Goal: Share content: Share content

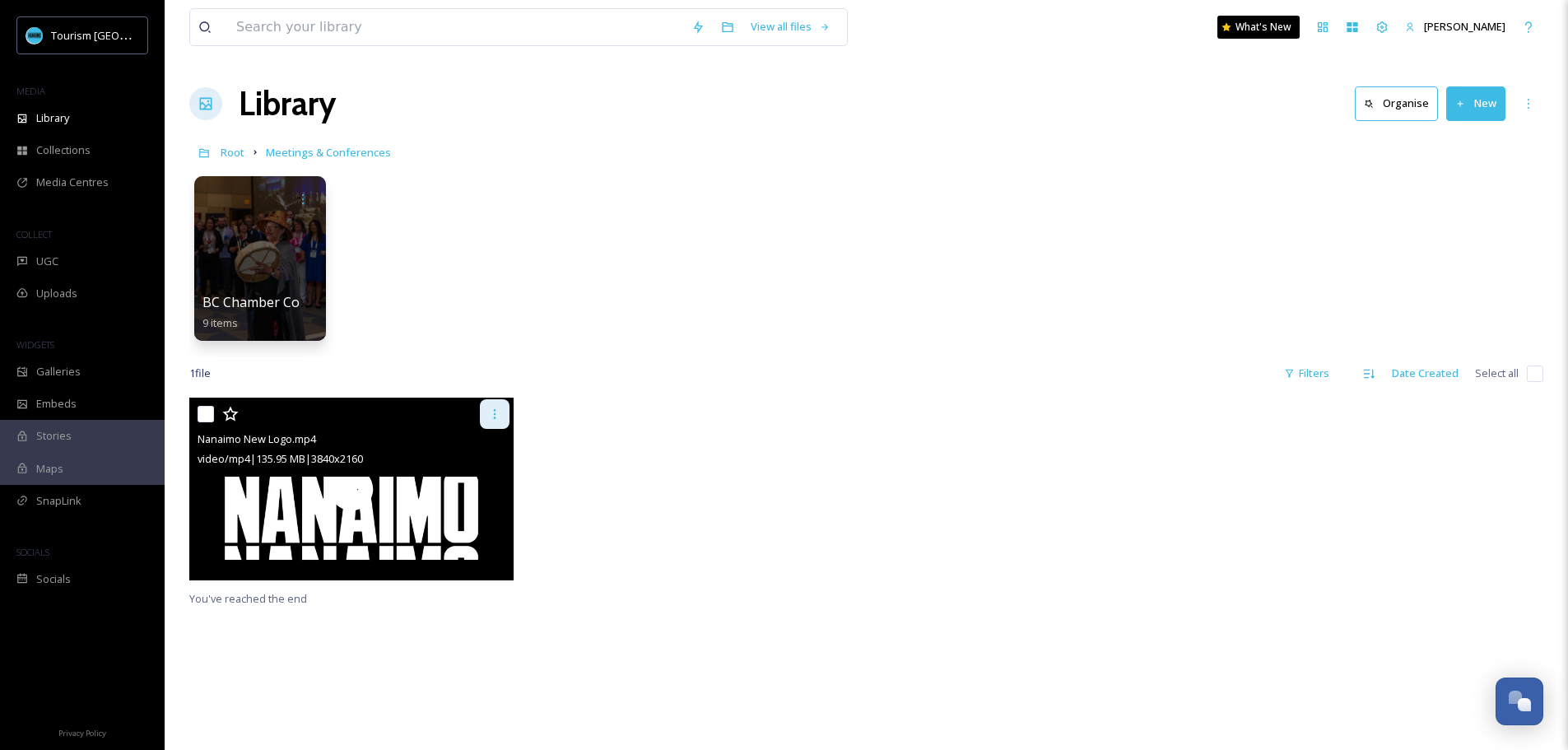
click at [490, 413] on icon at bounding box center [495, 413] width 13 height 13
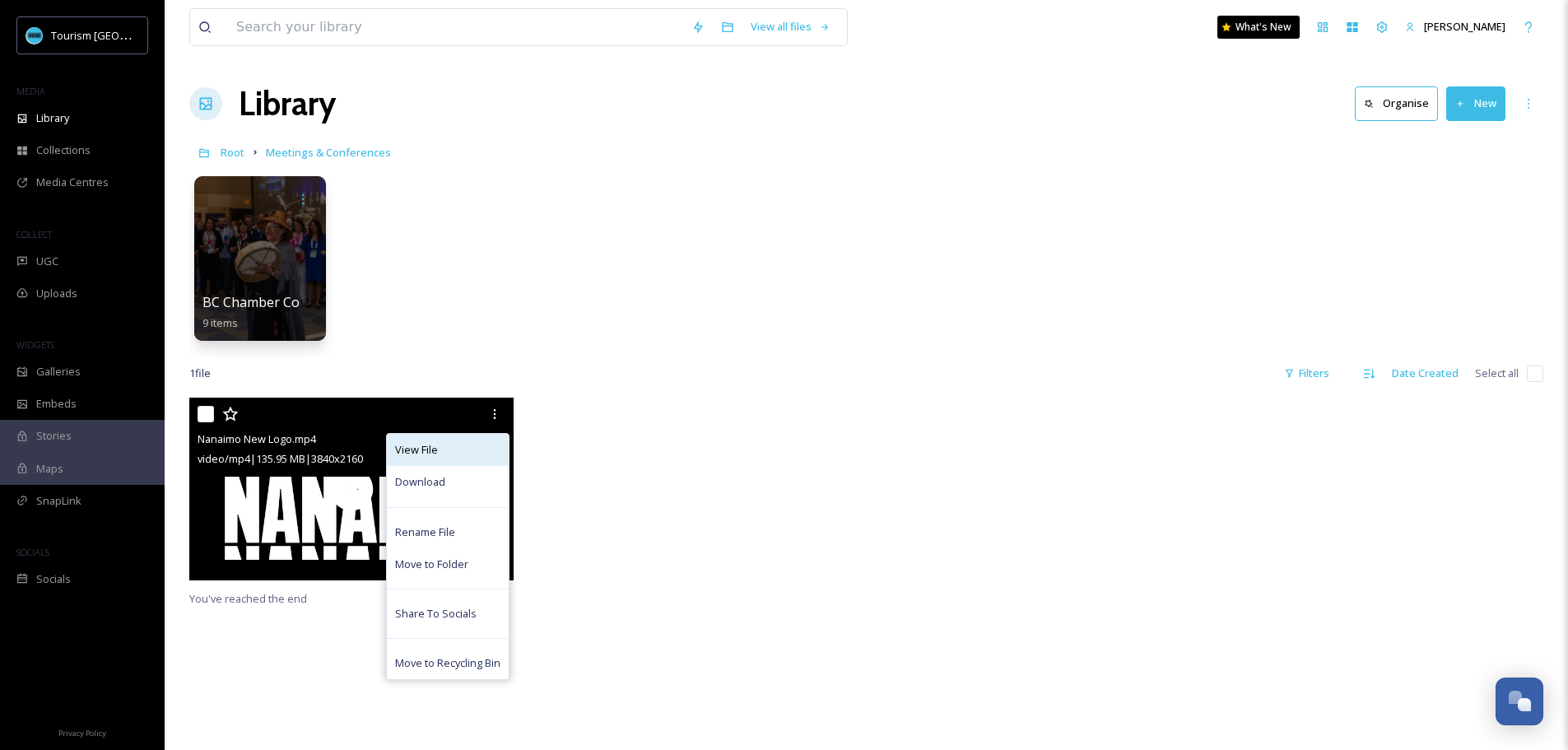
click at [458, 449] on div "View File" at bounding box center [447, 450] width 122 height 32
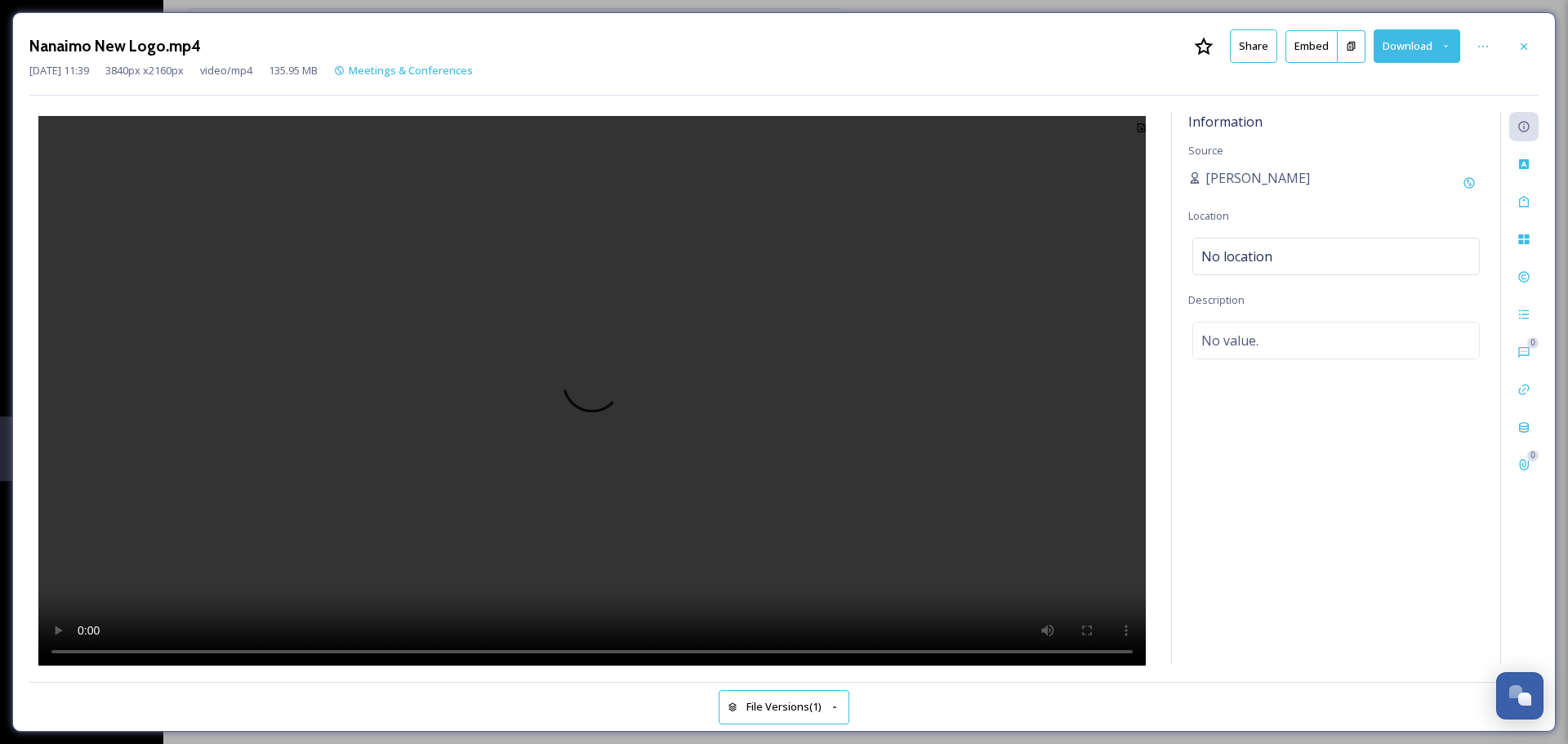
click at [1261, 47] on button "Share" at bounding box center [1253, 46] width 47 height 34
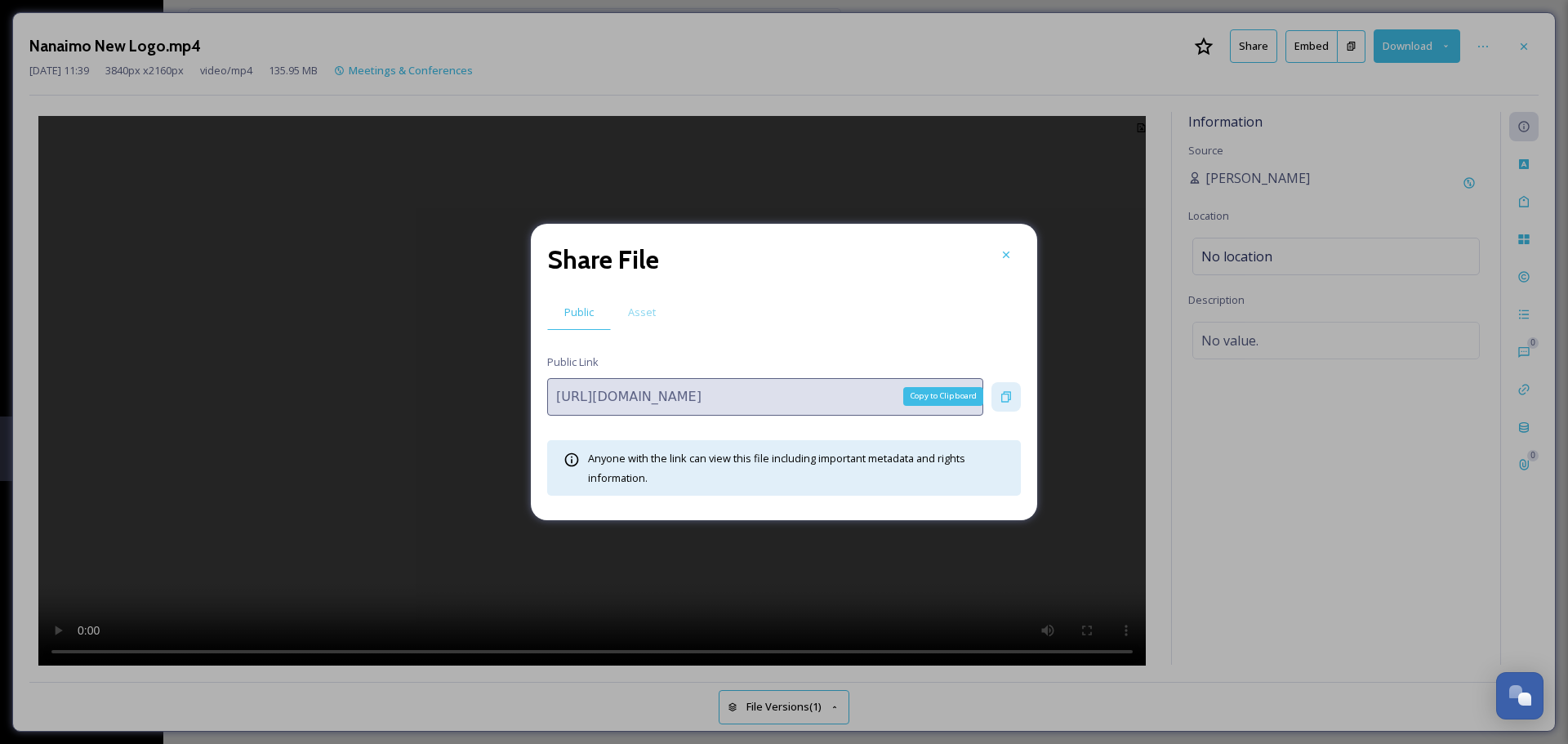
click at [1008, 396] on icon at bounding box center [1006, 397] width 10 height 11
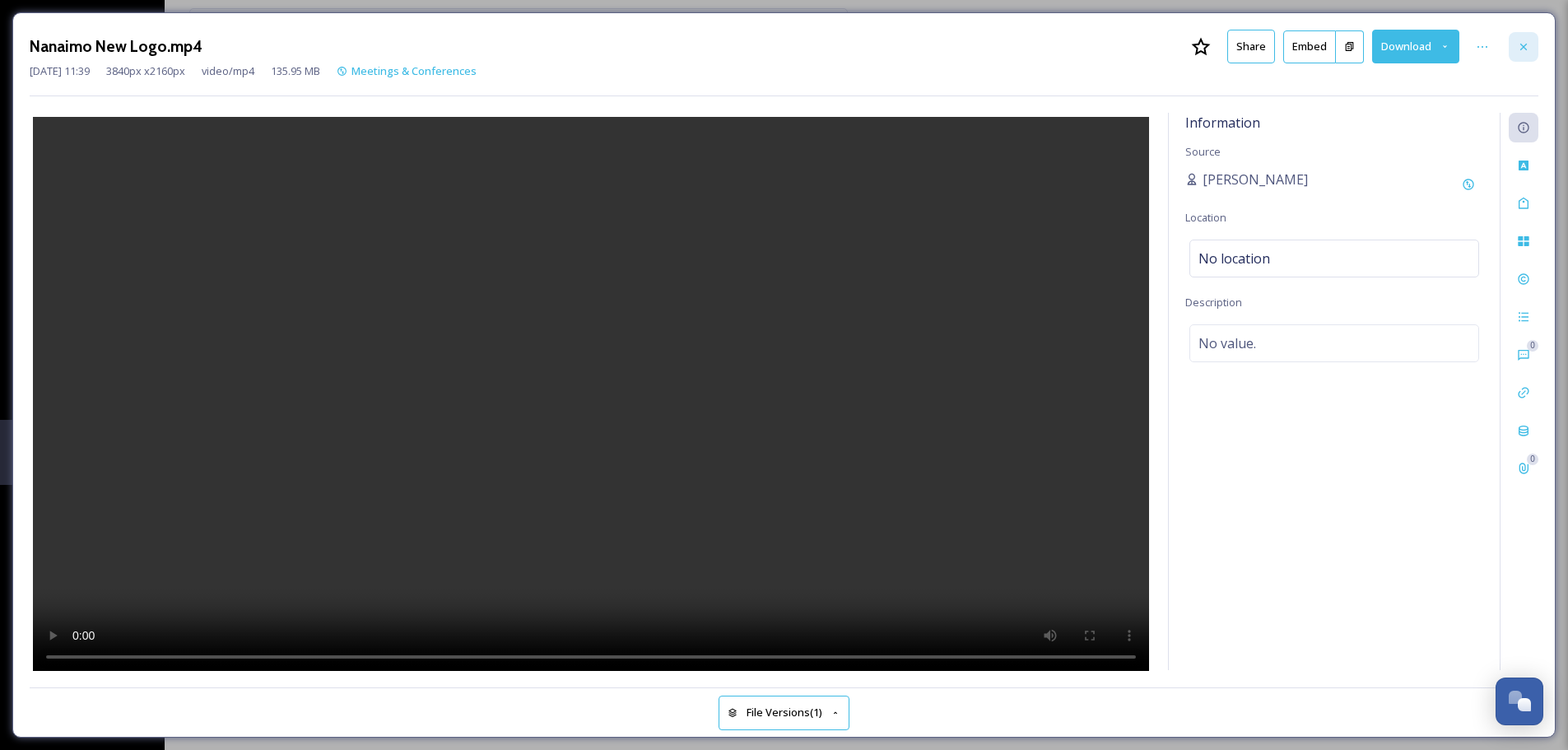
click at [1527, 40] on icon at bounding box center [1523, 47] width 13 height 13
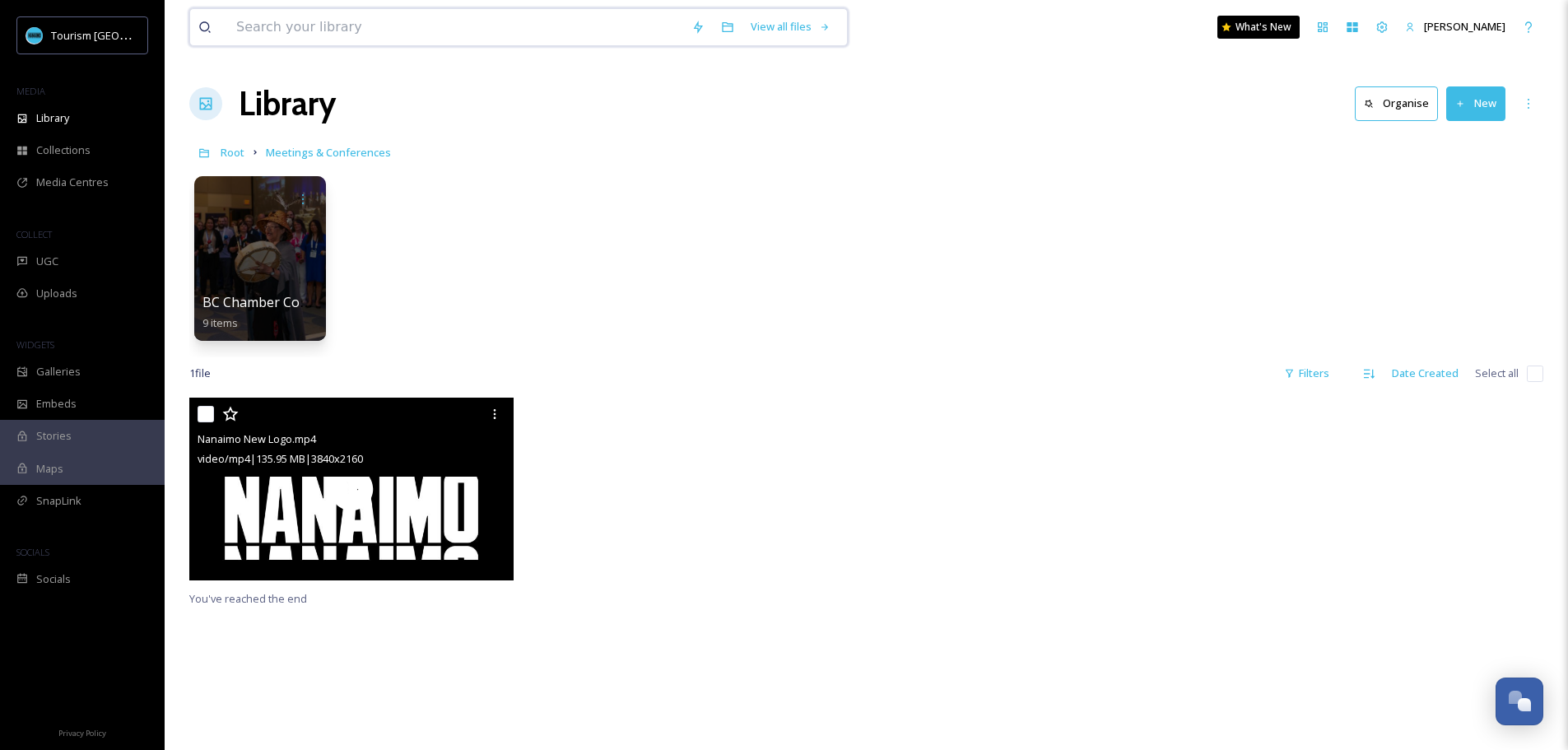
click at [377, 40] on input at bounding box center [455, 27] width 455 height 36
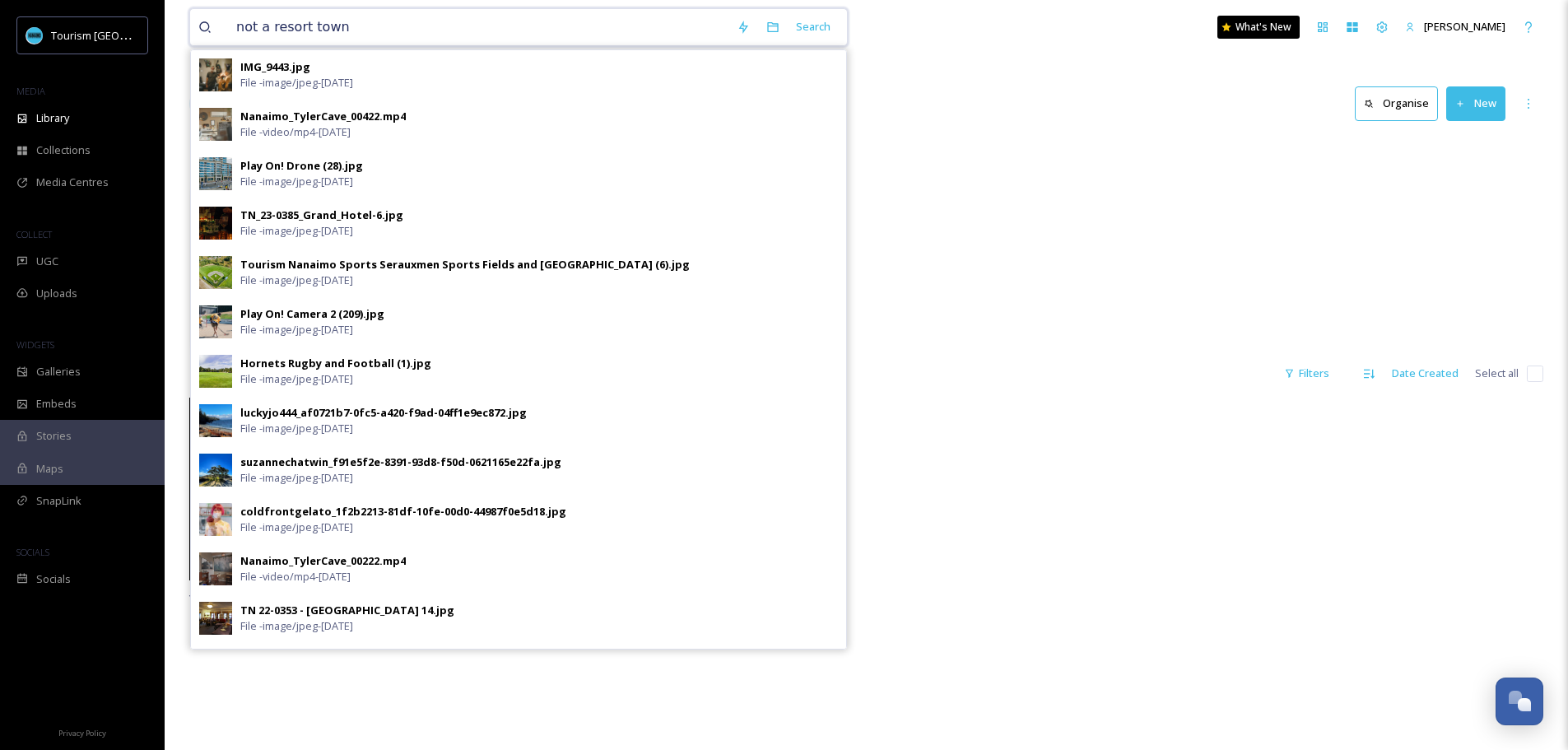
type input "not a resort town"
click at [1074, 267] on div "BC Chamber Conference 9 items" at bounding box center [866, 263] width 1353 height 190
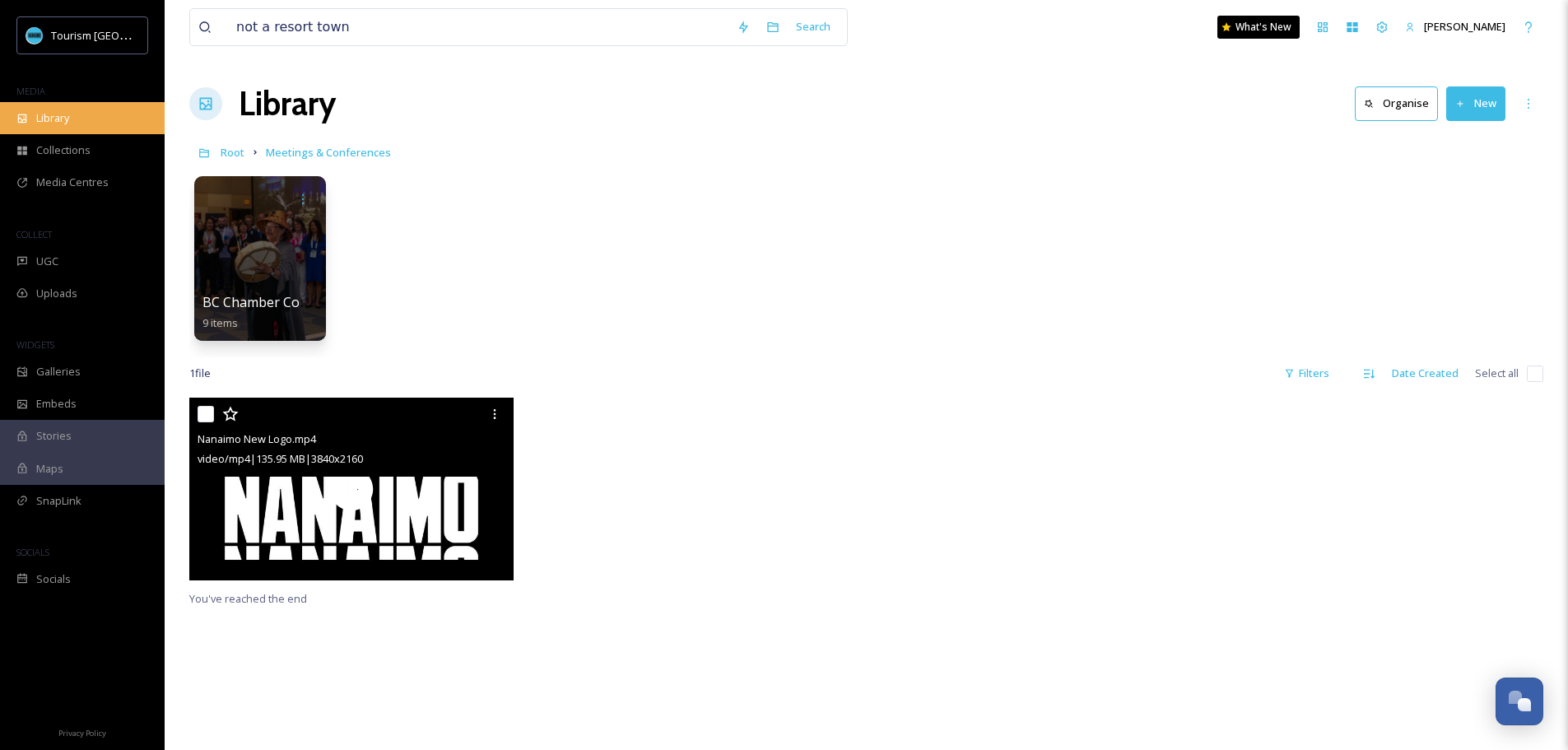
click at [46, 115] on span "Library" at bounding box center [52, 117] width 33 height 15
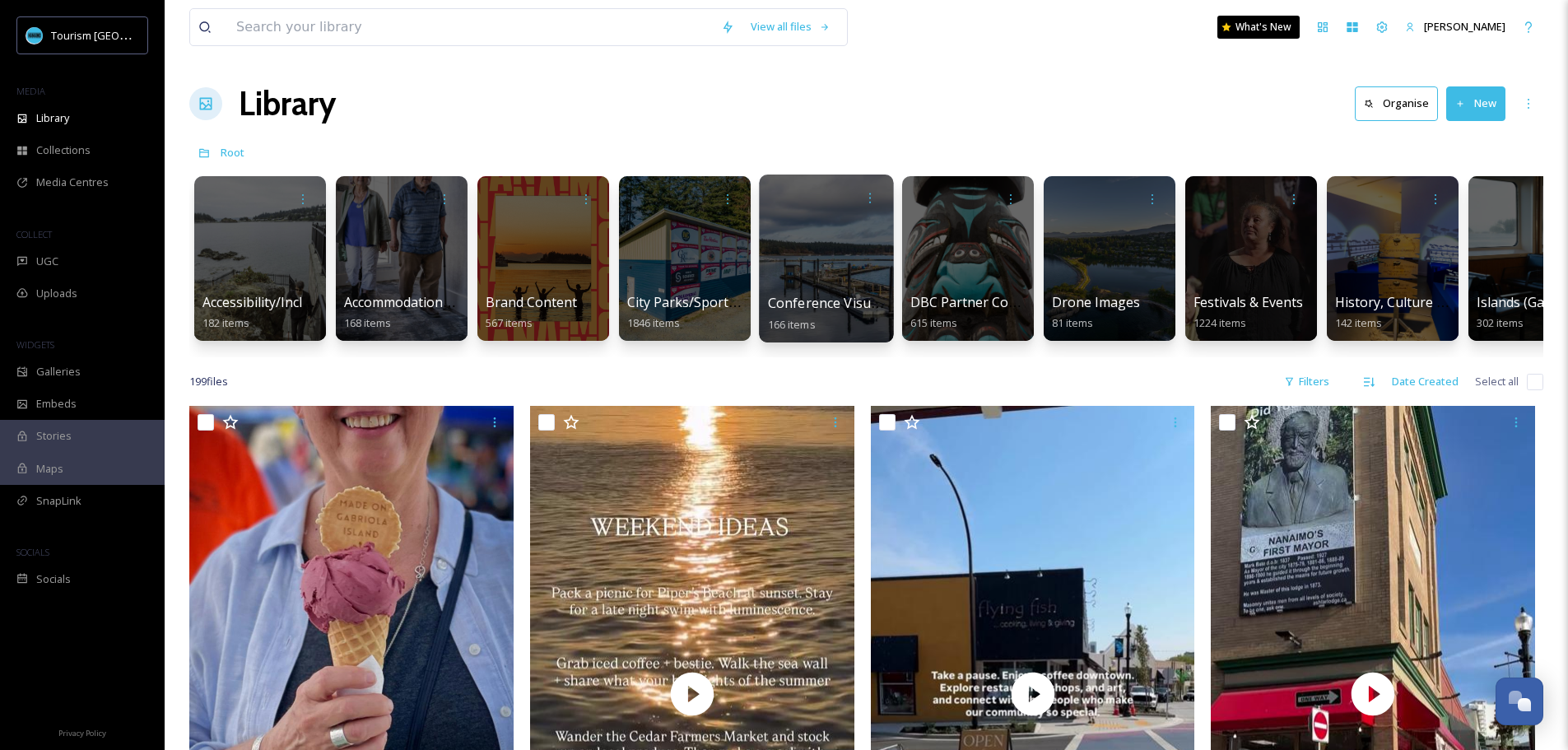
click at [829, 311] on span "Conference Visuals" at bounding box center [827, 303] width 121 height 18
click at [868, 197] on icon at bounding box center [869, 197] width 13 height 13
click at [842, 230] on span "Edit / Share" at bounding box center [829, 234] width 57 height 16
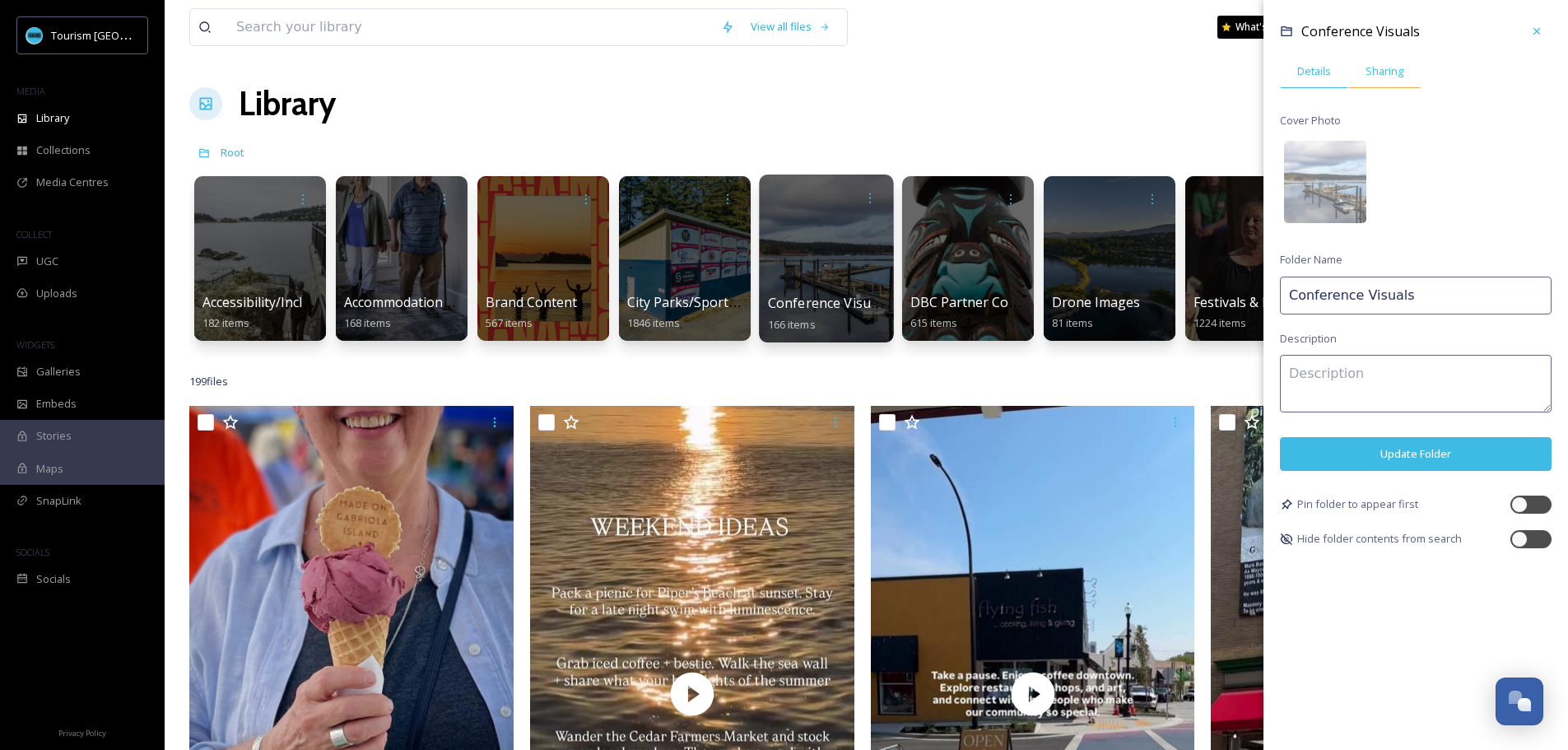
click at [1379, 64] on span "Sharing" at bounding box center [1384, 71] width 38 height 15
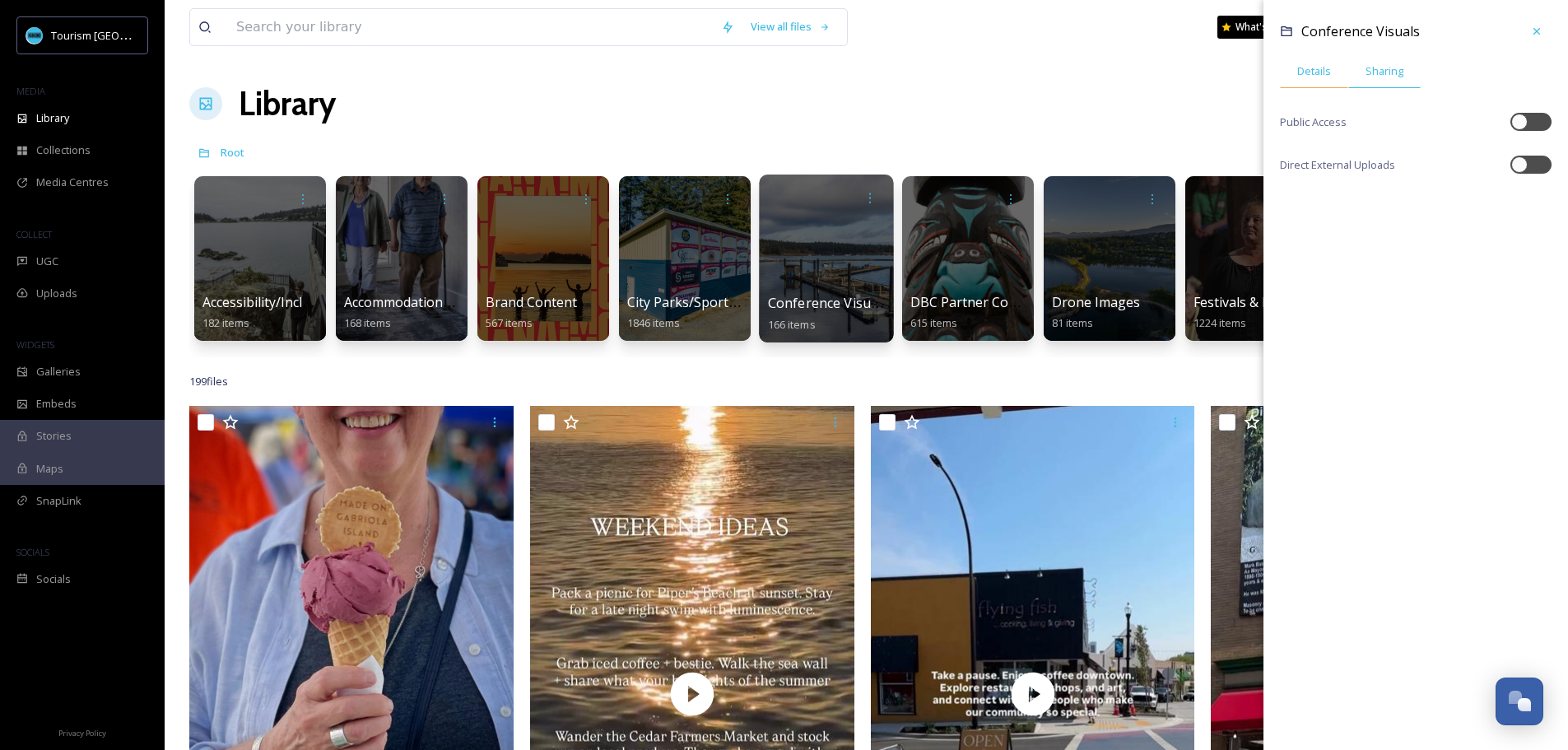
click at [1321, 64] on span "Details" at bounding box center [1314, 71] width 34 height 15
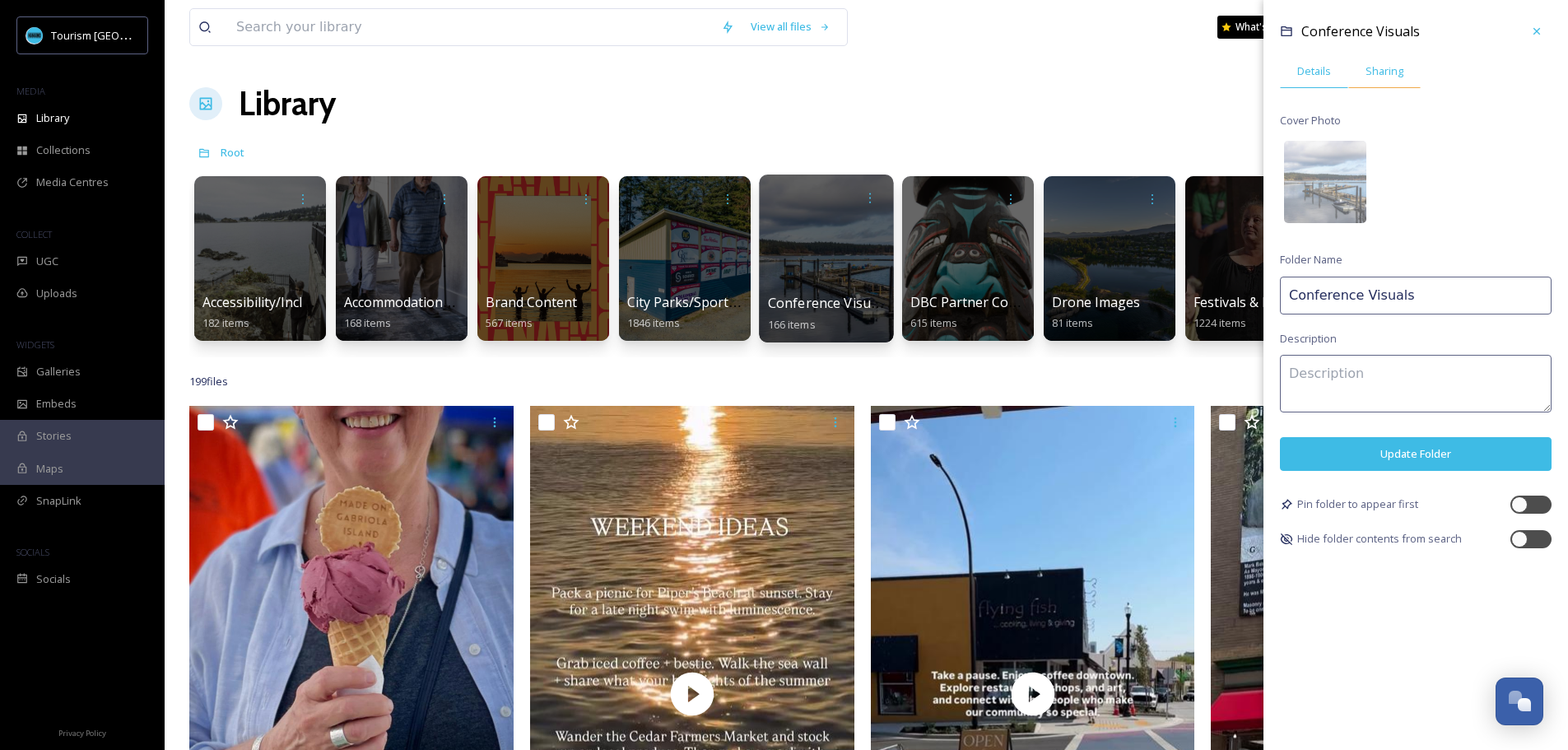
click at [1383, 67] on span "Sharing" at bounding box center [1384, 71] width 38 height 15
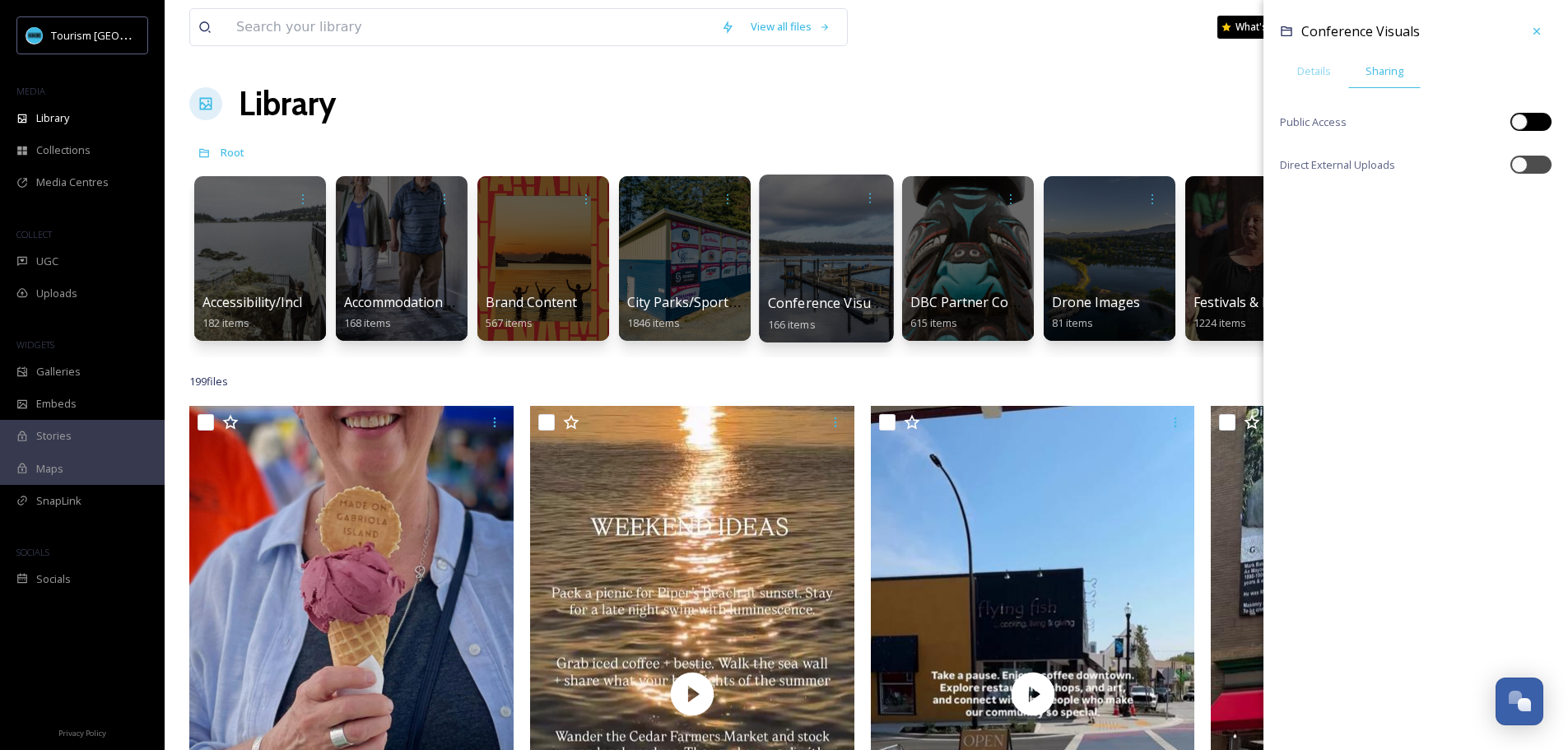
click at [1521, 117] on div at bounding box center [1519, 122] width 16 height 16
checkbox input "true"
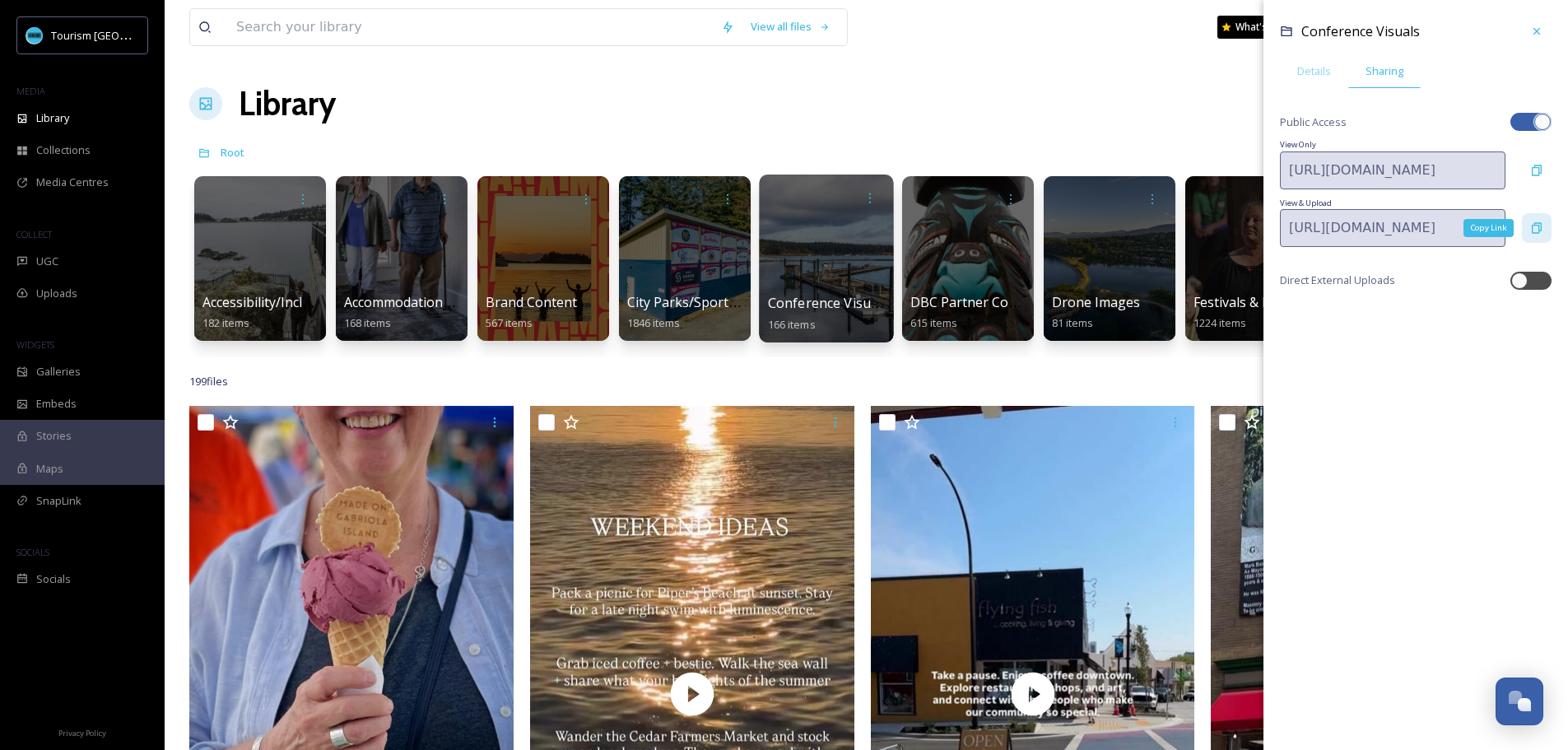
click at [1536, 234] on div "Copy Link" at bounding box center [1536, 227] width 30 height 30
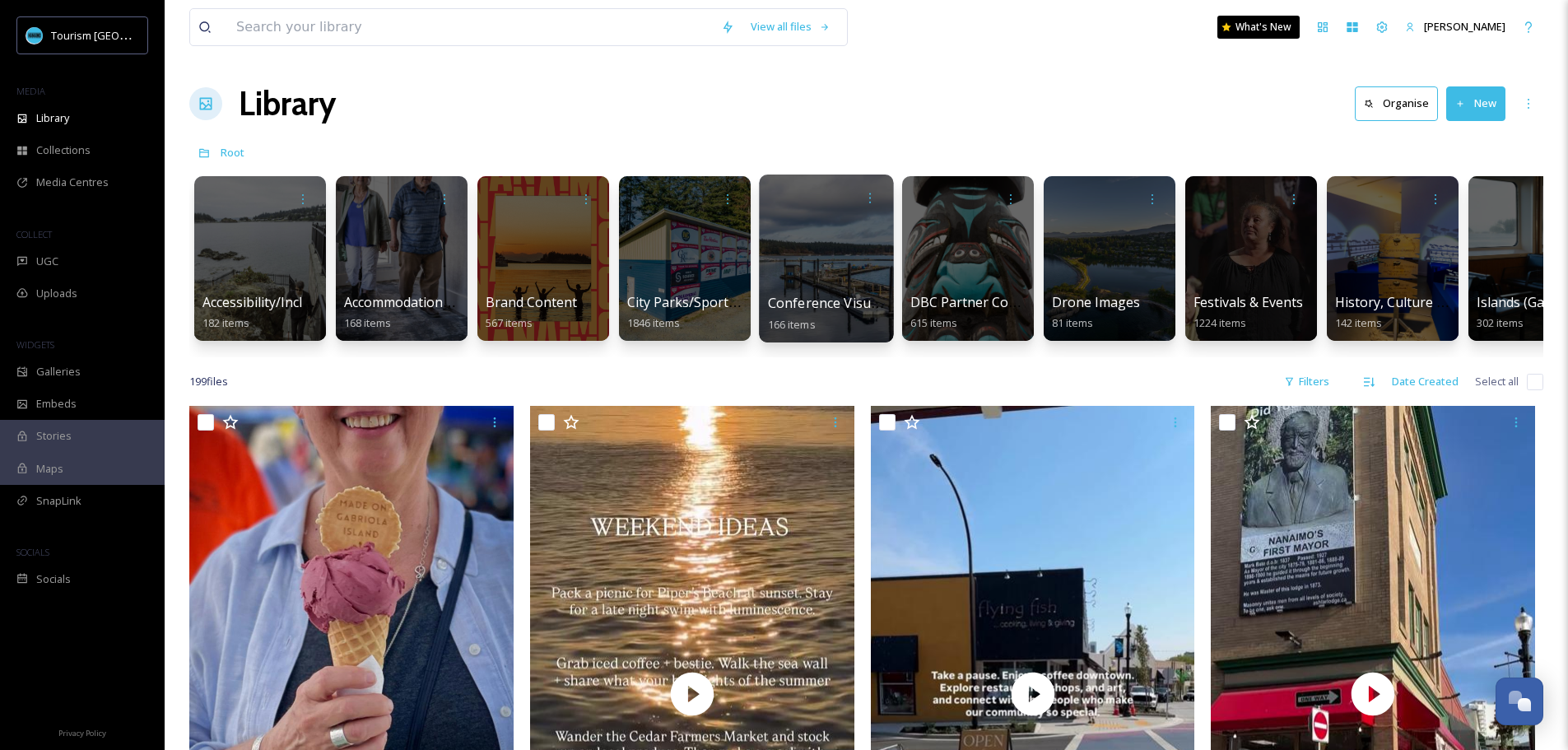
click at [842, 250] on div at bounding box center [826, 259] width 134 height 168
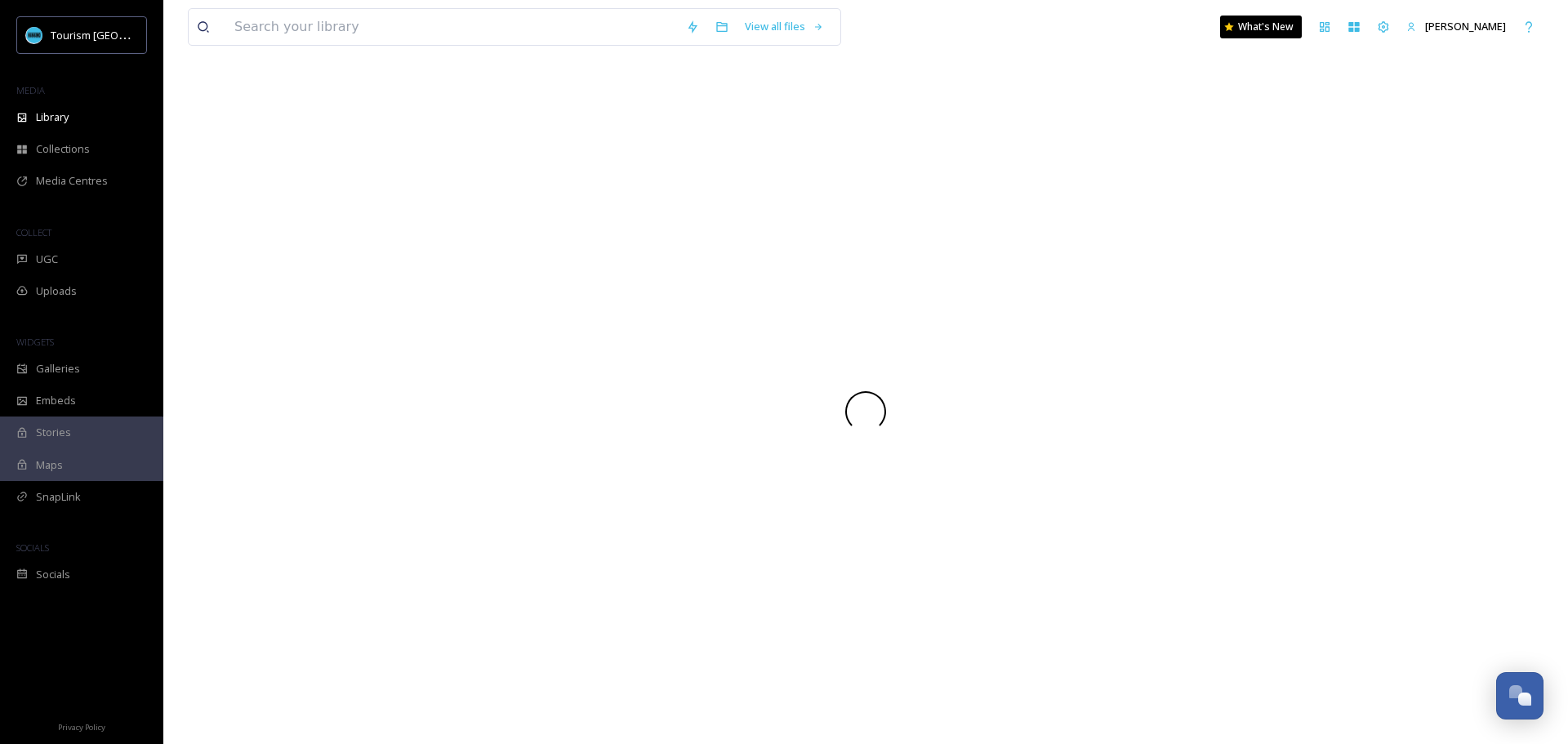
click at [638, 403] on div at bounding box center [866, 412] width 1356 height 41
